Goal: Task Accomplishment & Management: Use online tool/utility

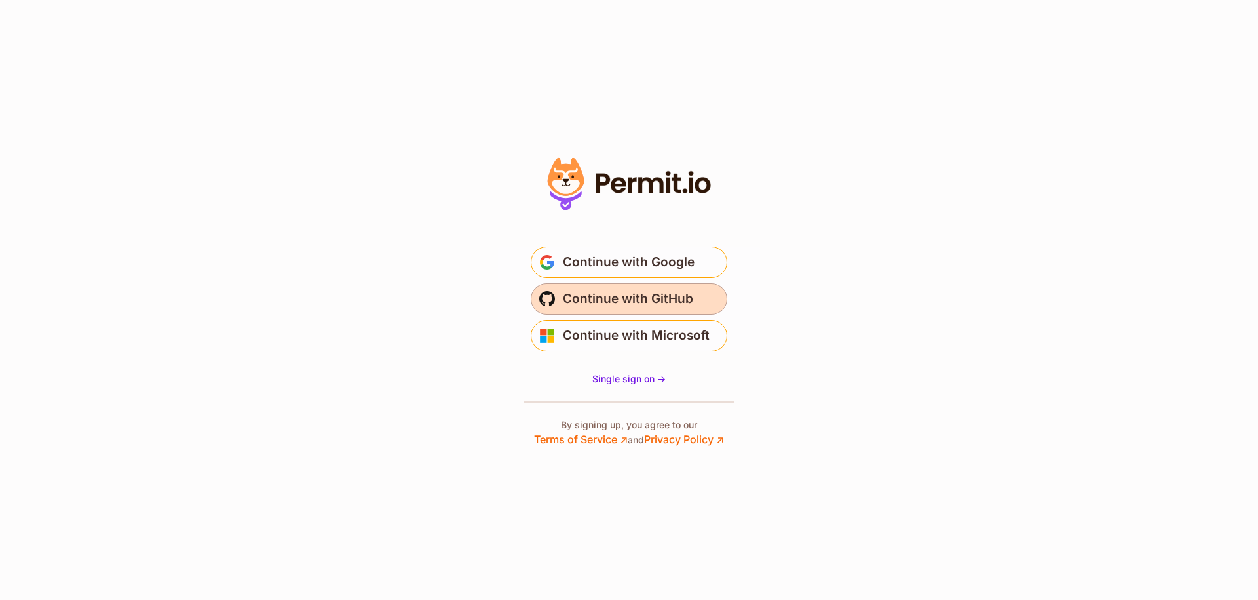
click at [553, 309] on button "Continue with GitHub" at bounding box center [629, 298] width 197 height 31
